Goal: Find specific page/section: Find specific page/section

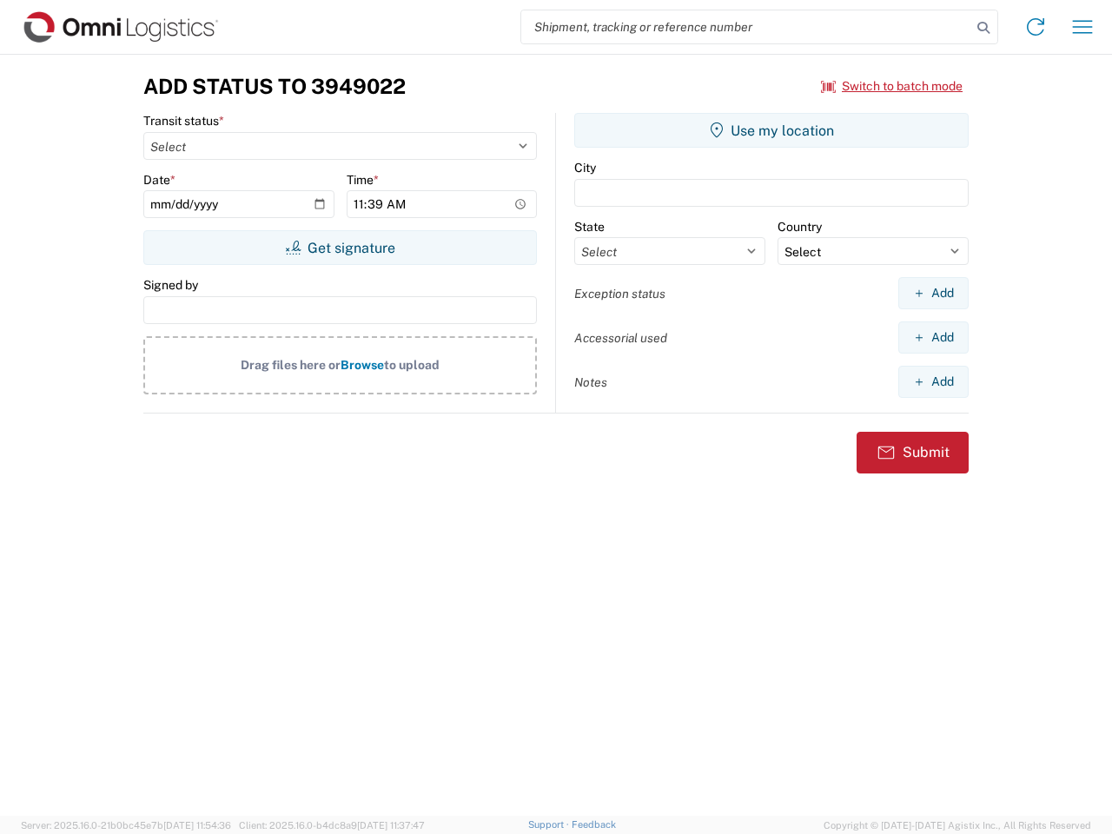
click at [746, 27] on input "search" at bounding box center [746, 26] width 450 height 33
click at [983, 28] on icon at bounding box center [983, 28] width 24 height 24
click at [1036, 27] on icon at bounding box center [1036, 27] width 28 height 28
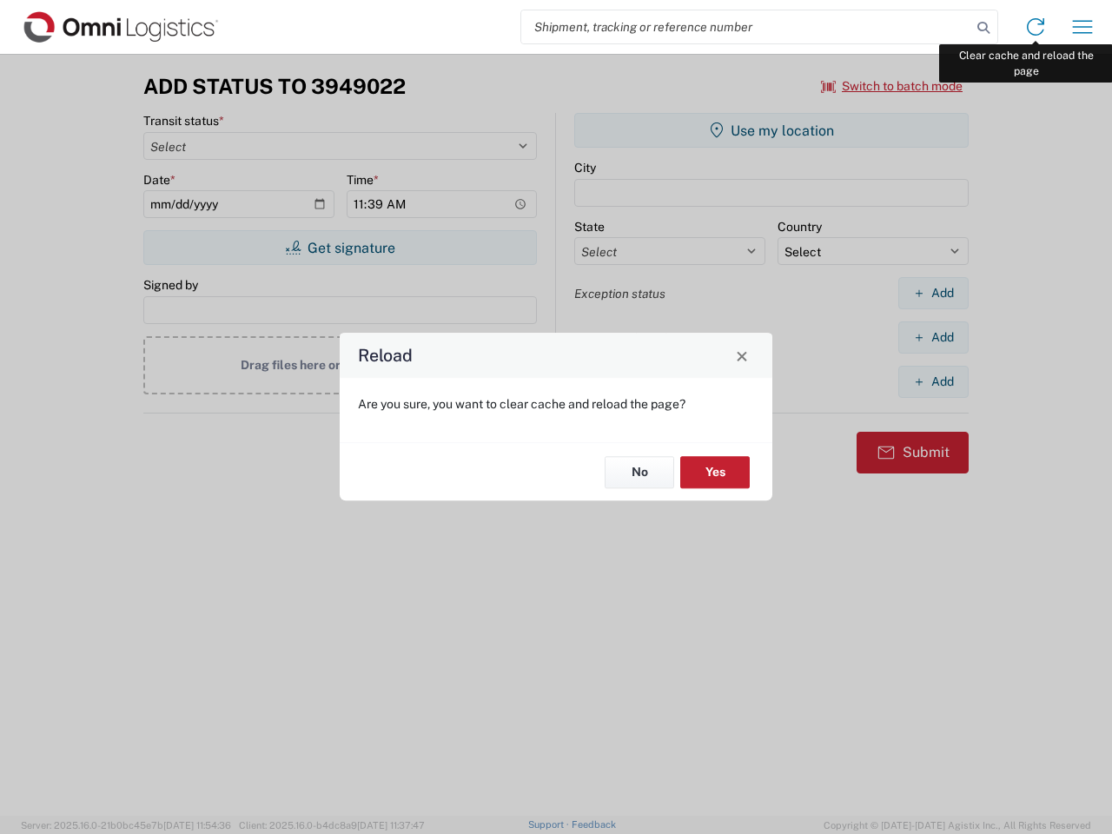
click at [1082, 27] on div "Reload Are you sure, you want to clear cache and reload the page? No Yes" at bounding box center [556, 417] width 1112 height 834
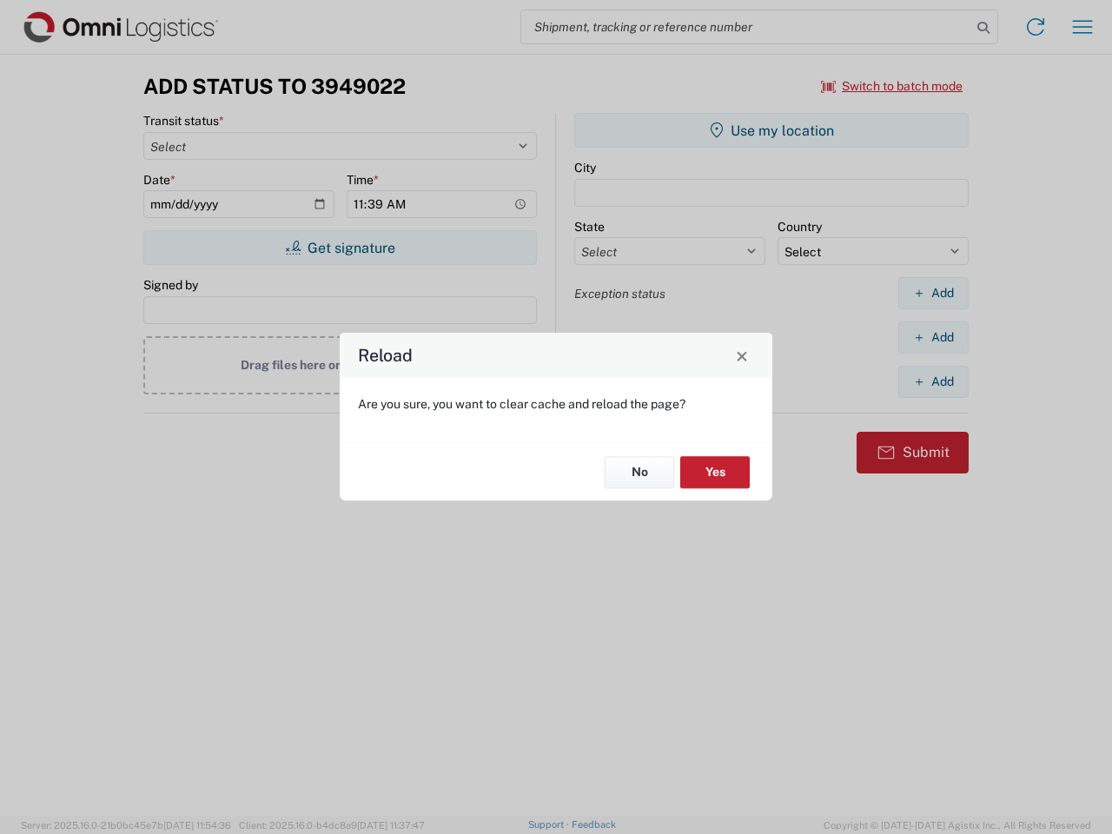
click at [892, 86] on div "Reload Are you sure, you want to clear cache and reload the page? No Yes" at bounding box center [556, 417] width 1112 height 834
click at [340, 248] on div "Reload Are you sure, you want to clear cache and reload the page? No Yes" at bounding box center [556, 417] width 1112 height 834
click at [771, 130] on div "Reload Are you sure, you want to clear cache and reload the page? No Yes" at bounding box center [556, 417] width 1112 height 834
click at [933, 293] on div "Reload Are you sure, you want to clear cache and reload the page? No Yes" at bounding box center [556, 417] width 1112 height 834
click at [933, 337] on div "Reload Are you sure, you want to clear cache and reload the page? No Yes" at bounding box center [556, 417] width 1112 height 834
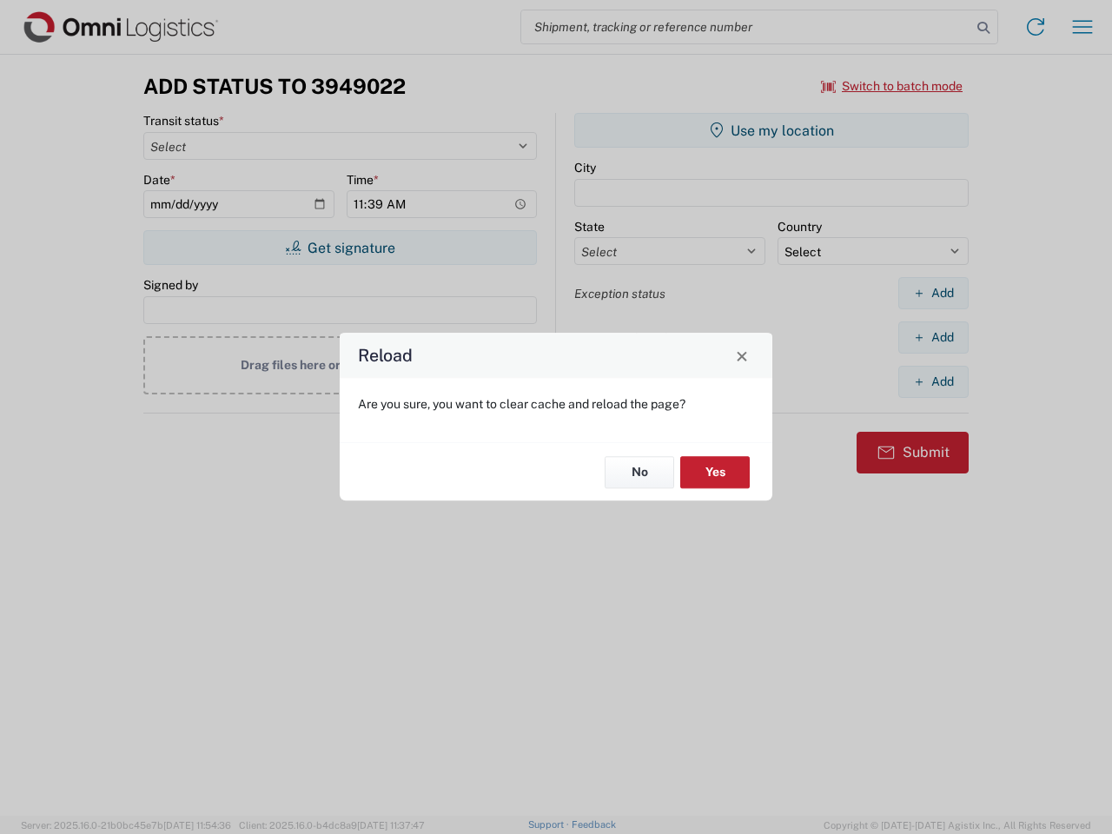
click at [933, 381] on div "Reload Are you sure, you want to clear cache and reload the page? No Yes" at bounding box center [556, 417] width 1112 height 834
